Goal: Task Accomplishment & Management: Use online tool/utility

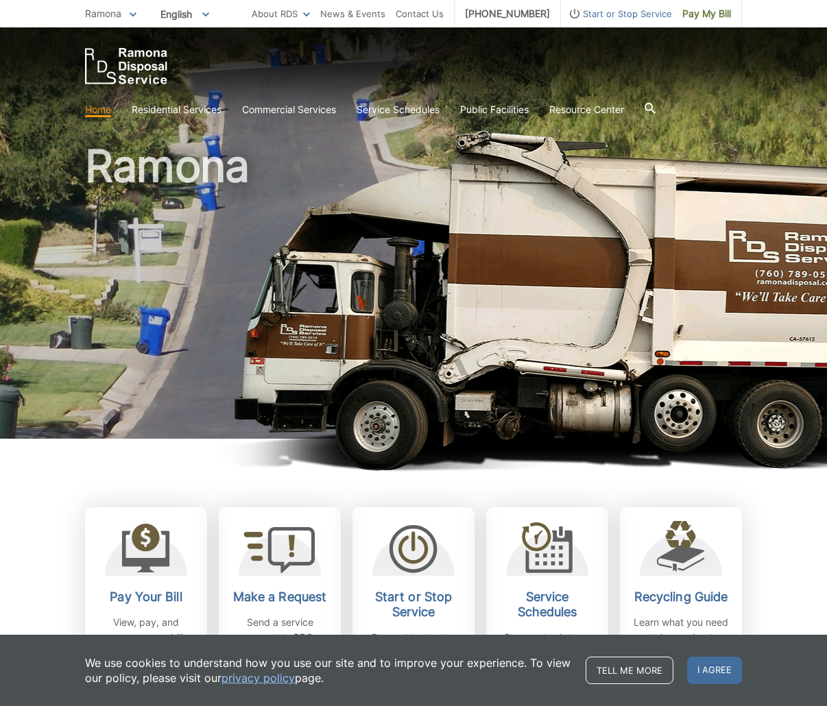
scroll to position [206, 0]
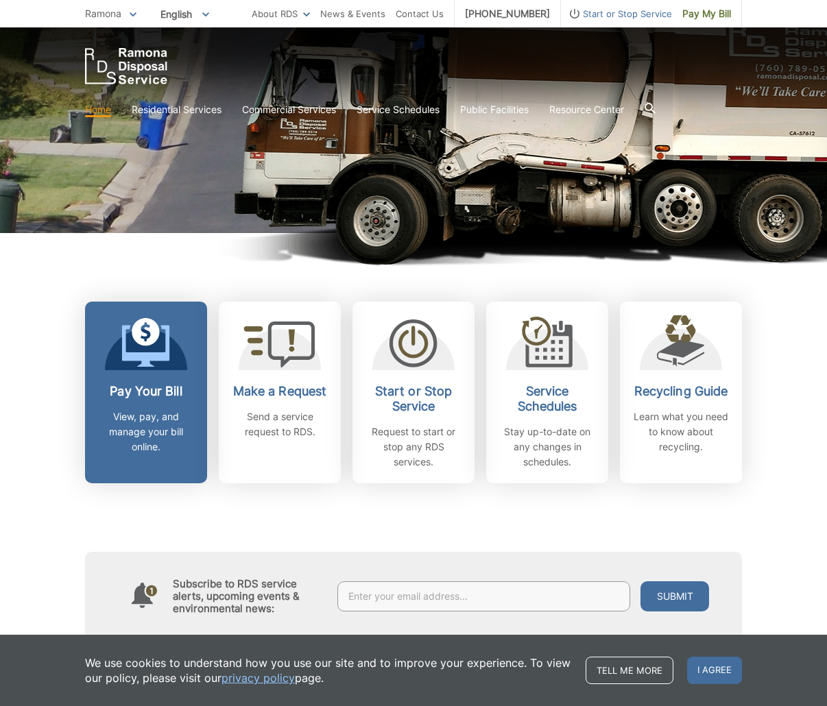
click at [188, 409] on p "View, pay, and manage your bill online." at bounding box center [145, 431] width 101 height 45
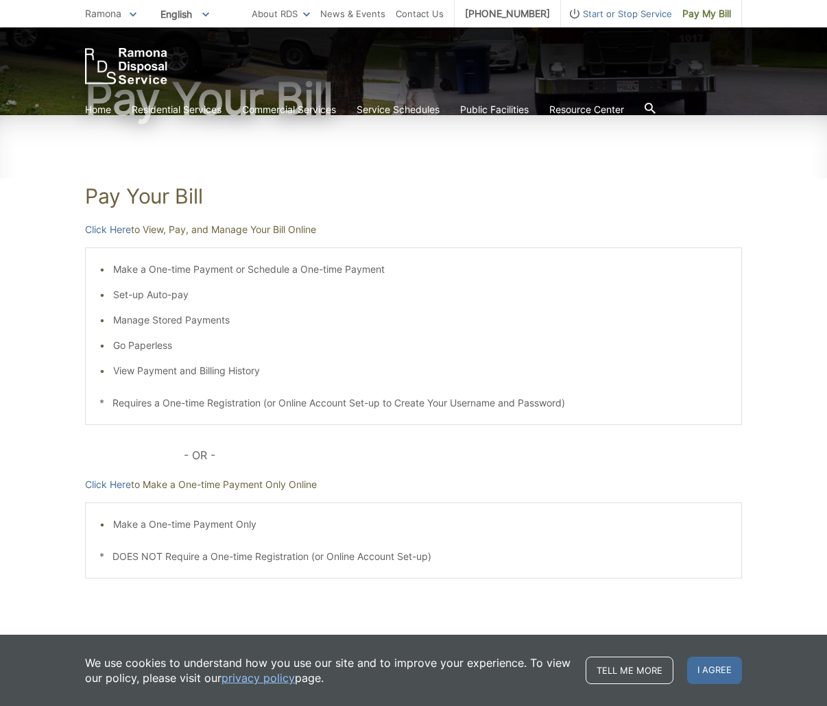
scroll to position [156, 0]
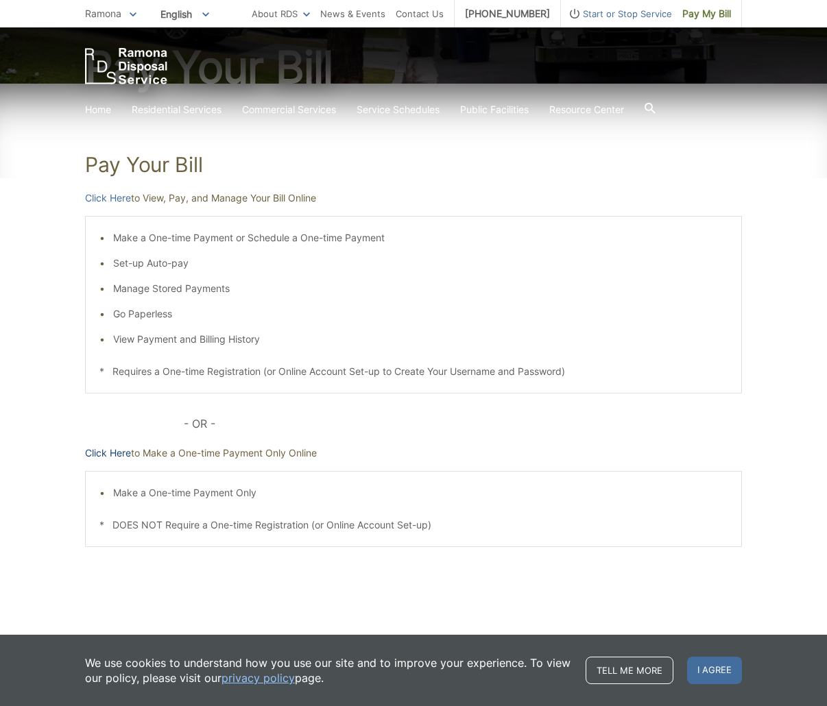
click at [106, 452] on link "Click Here" at bounding box center [108, 452] width 46 height 15
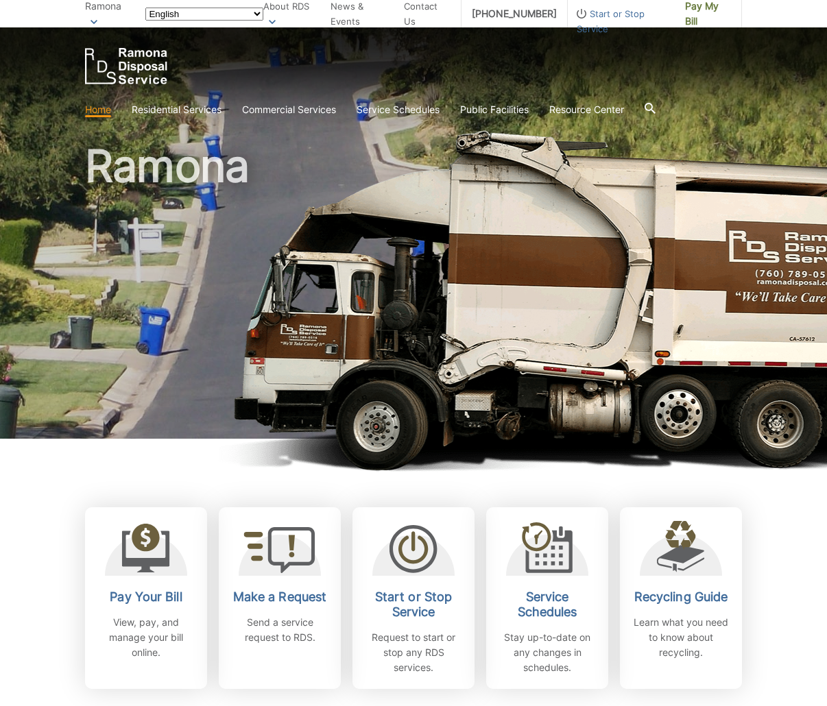
scroll to position [206, 0]
